Goal: Learn about a topic

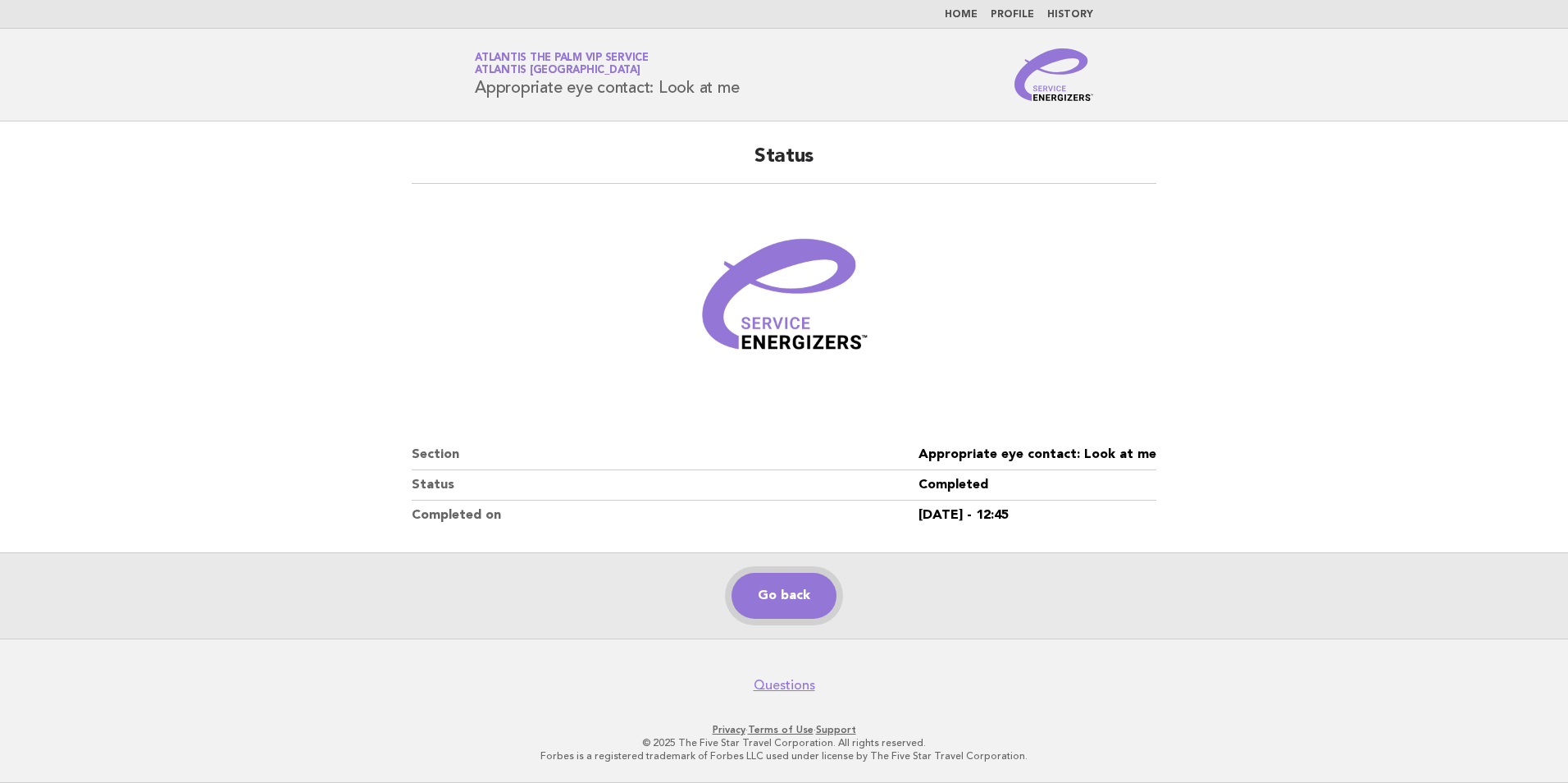
click at [788, 602] on link "Go back" at bounding box center [784, 596] width 105 height 46
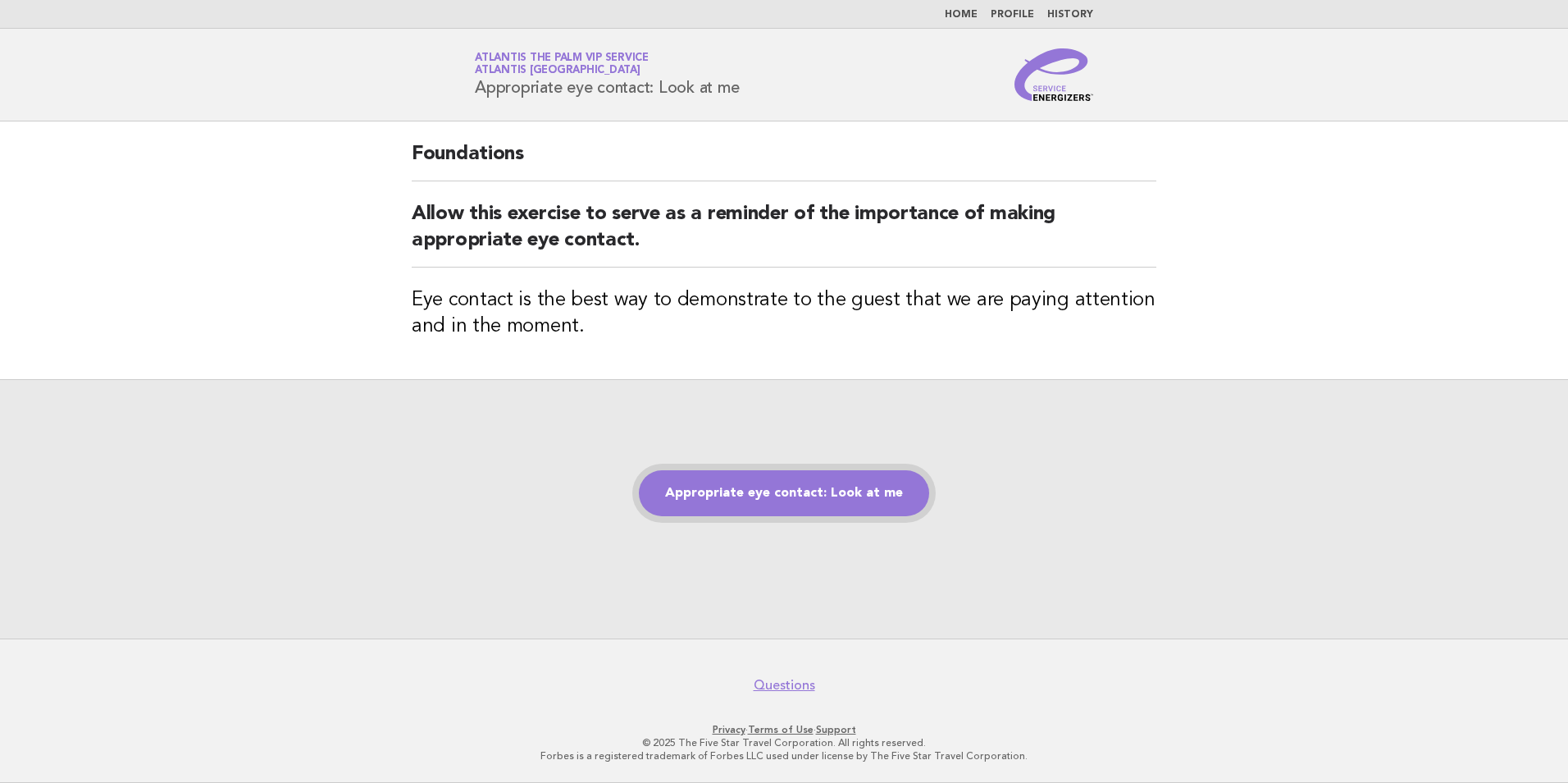
click at [815, 499] on link "Appropriate eye contact: Look at me" at bounding box center [784, 493] width 290 height 46
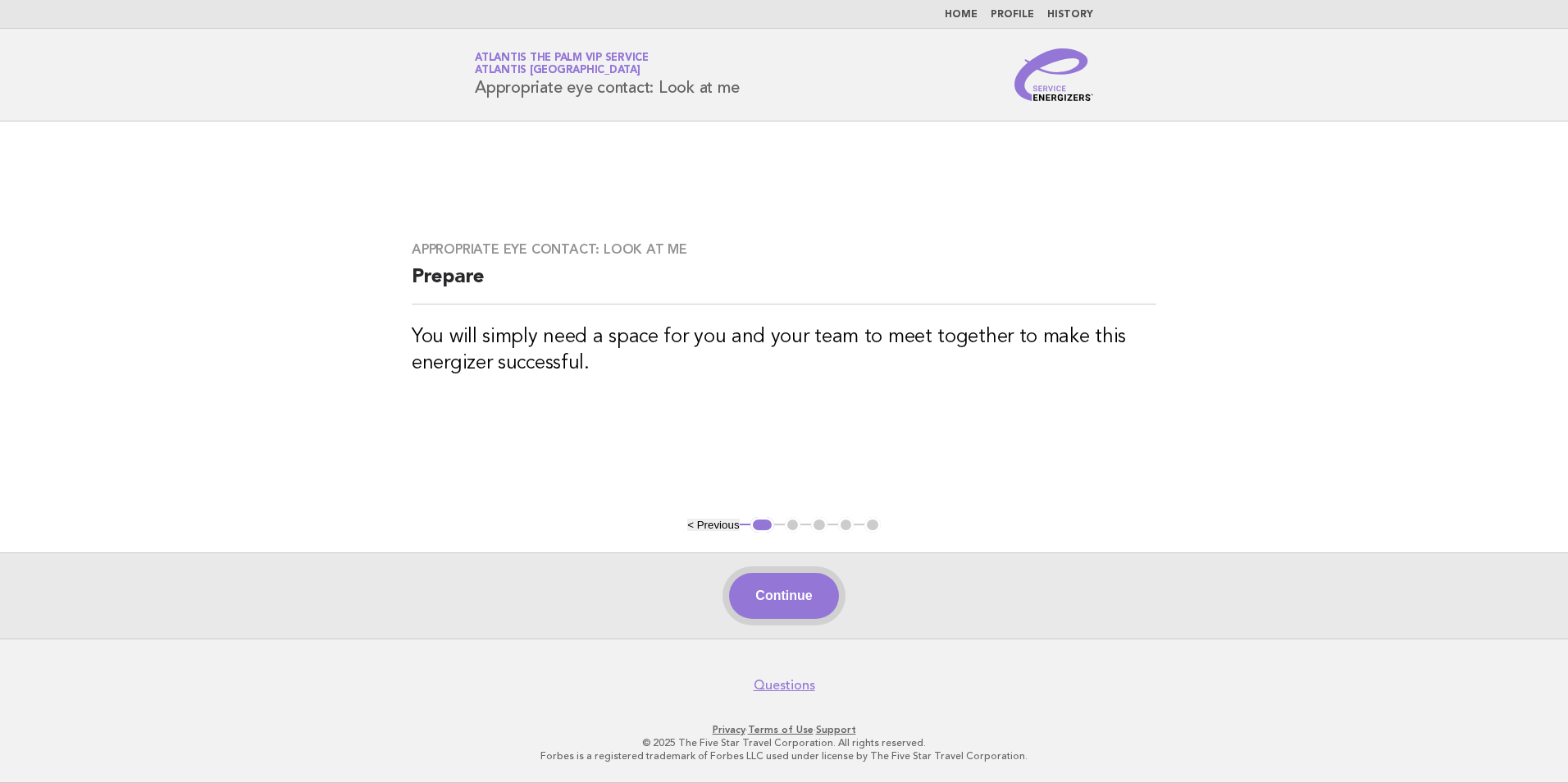
click at [813, 590] on button "Continue" at bounding box center [784, 596] width 109 height 46
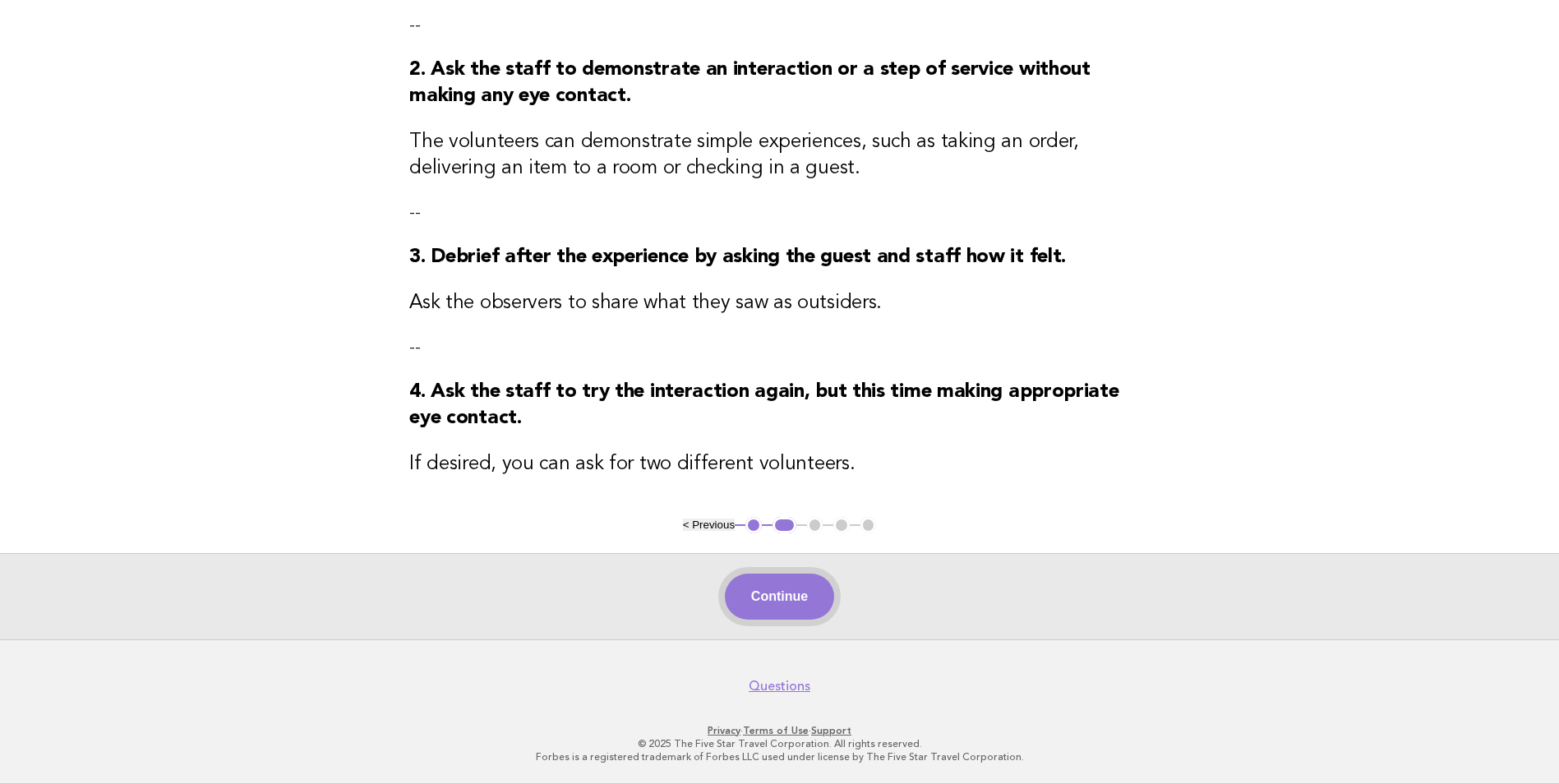
click at [788, 607] on button "Continue" at bounding box center [780, 597] width 109 height 46
